Goal: Entertainment & Leisure: Browse casually

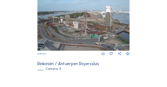
scroll to position [291, 0]
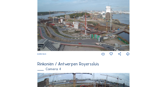
click at [82, 30] on img at bounding box center [83, 25] width 92 height 52
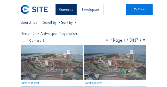
click at [55, 63] on img at bounding box center [52, 62] width 62 height 35
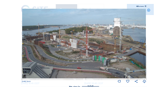
click at [148, 11] on icon at bounding box center [148, 10] width 3 height 3
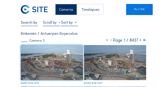
click at [67, 10] on div "Cameras" at bounding box center [66, 9] width 22 height 11
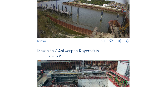
scroll to position [99, 0]
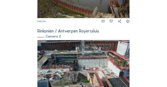
click at [90, 47] on img at bounding box center [83, 67] width 92 height 54
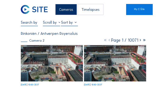
click at [56, 50] on img at bounding box center [52, 63] width 62 height 36
